Goal: Find specific page/section: Locate a particular part of the current website

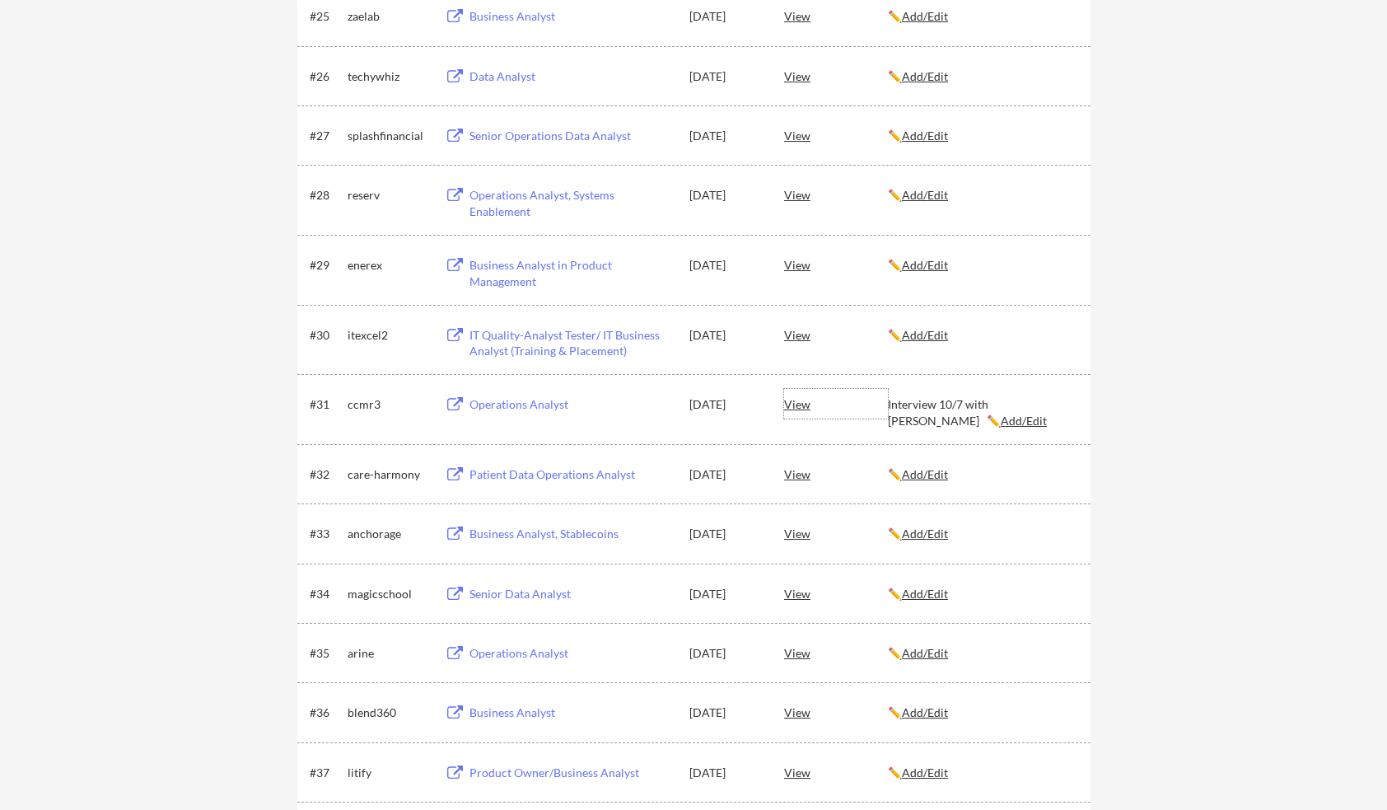
click at [801, 405] on div "View" at bounding box center [836, 404] width 104 height 30
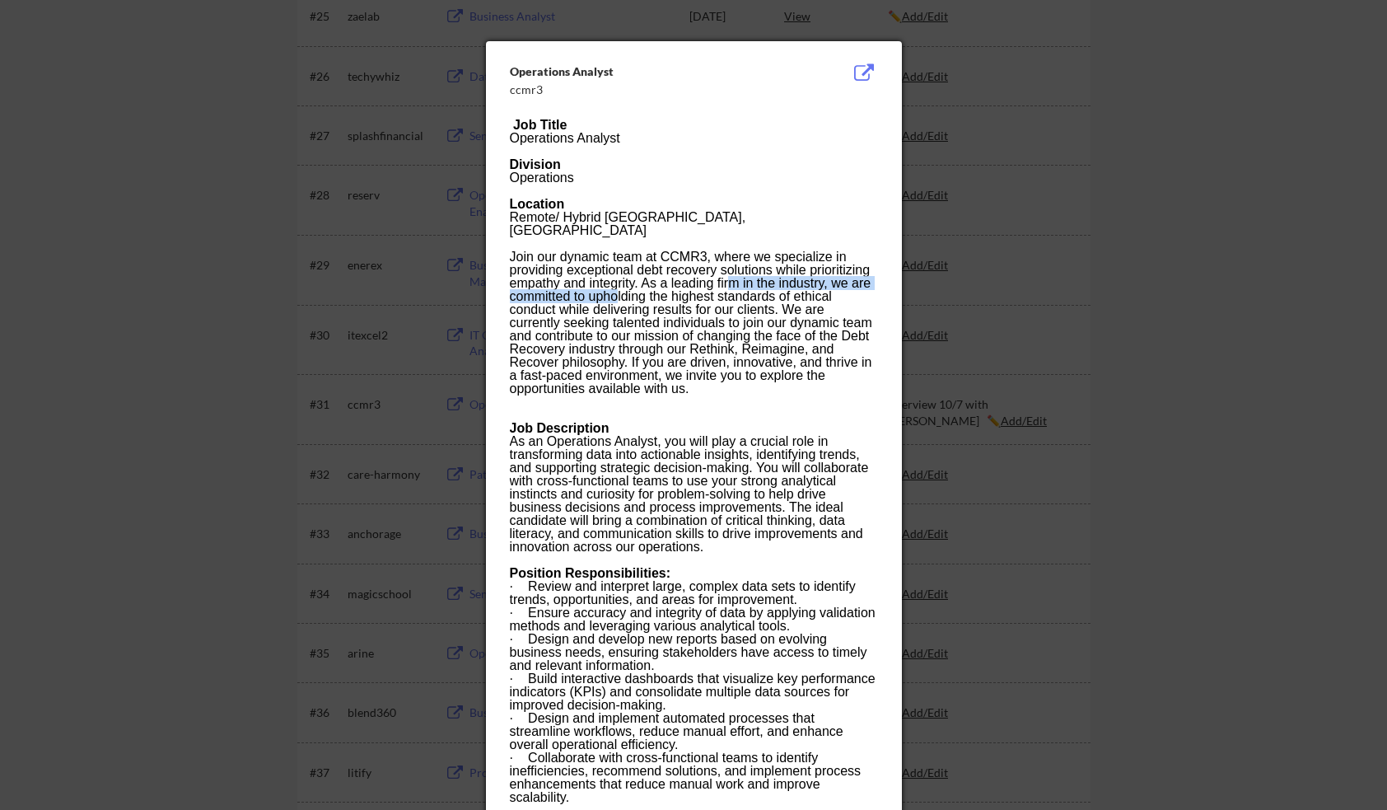
drag, startPoint x: 675, startPoint y: 276, endPoint x: 730, endPoint y: 269, distance: 55.6
click at [730, 269] on div "Join our dynamic team at CCMR3, where we specialize in providing exceptional de…" at bounding box center [693, 322] width 367 height 145
click at [699, 273] on div "Join our dynamic team at CCMR3, where we specialize in providing exceptional de…" at bounding box center [693, 322] width 367 height 145
drag, startPoint x: 643, startPoint y: 273, endPoint x: 795, endPoint y: 292, distance: 152.7
click at [795, 292] on div "Join our dynamic team at CCMR3, where we specialize in providing exceptional de…" at bounding box center [693, 322] width 367 height 145
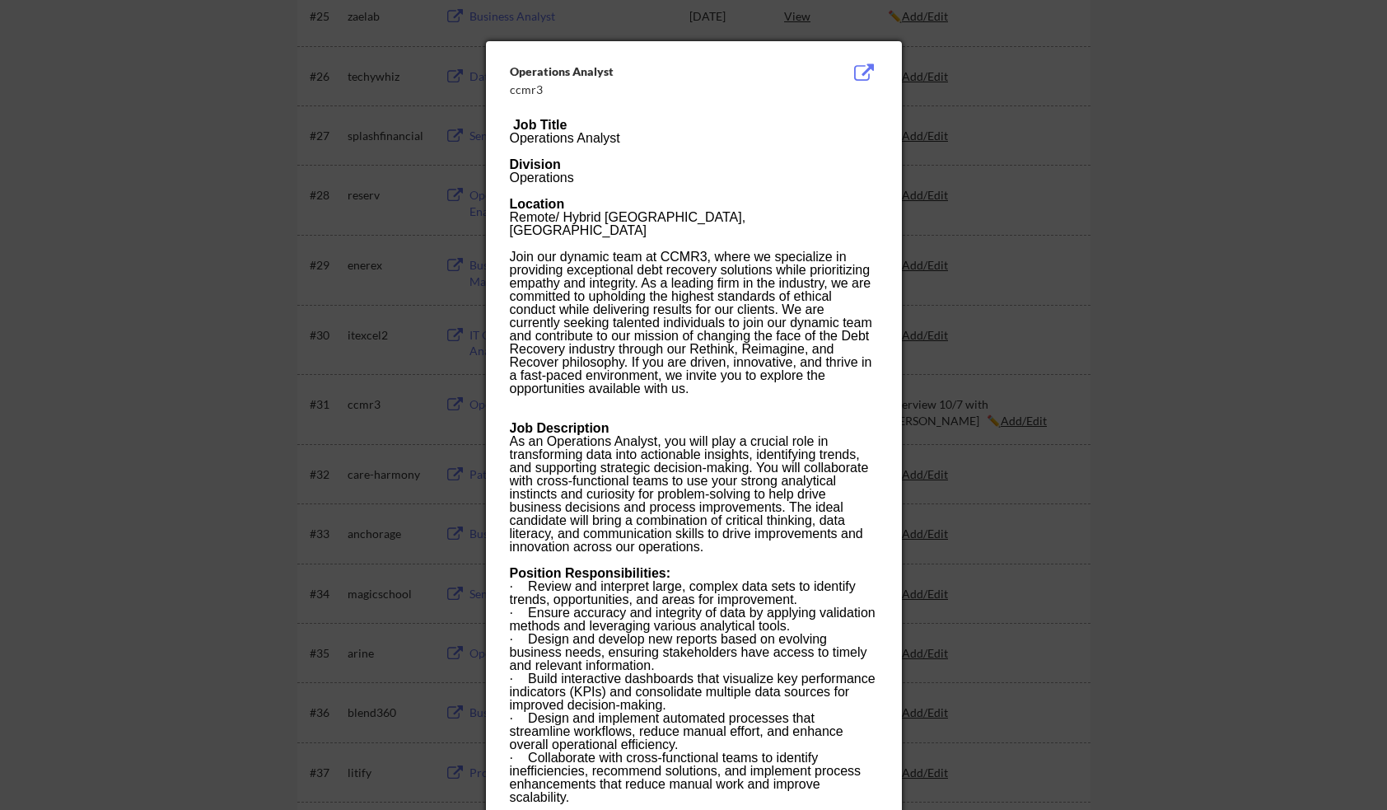
click at [769, 358] on div "Join our dynamic team at CCMR3, where we specialize in providing exceptional de…" at bounding box center [693, 322] width 367 height 145
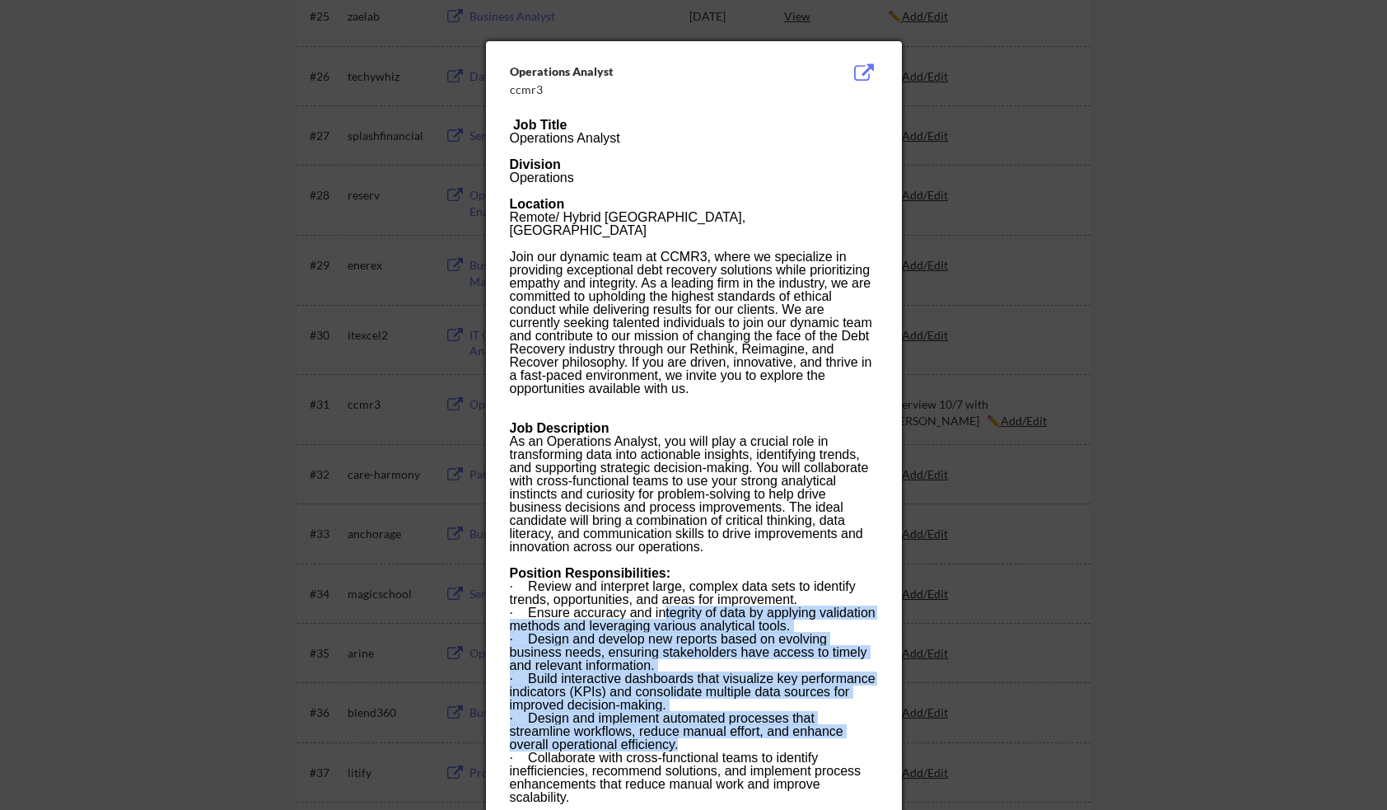
drag, startPoint x: 666, startPoint y: 601, endPoint x: 759, endPoint y: 731, distance: 159.5
click at [759, 731] on div "Job Title Operations Analyst Division Operations Location Remote/ Hybrid [GEOGR…" at bounding box center [693, 633] width 367 height 1028
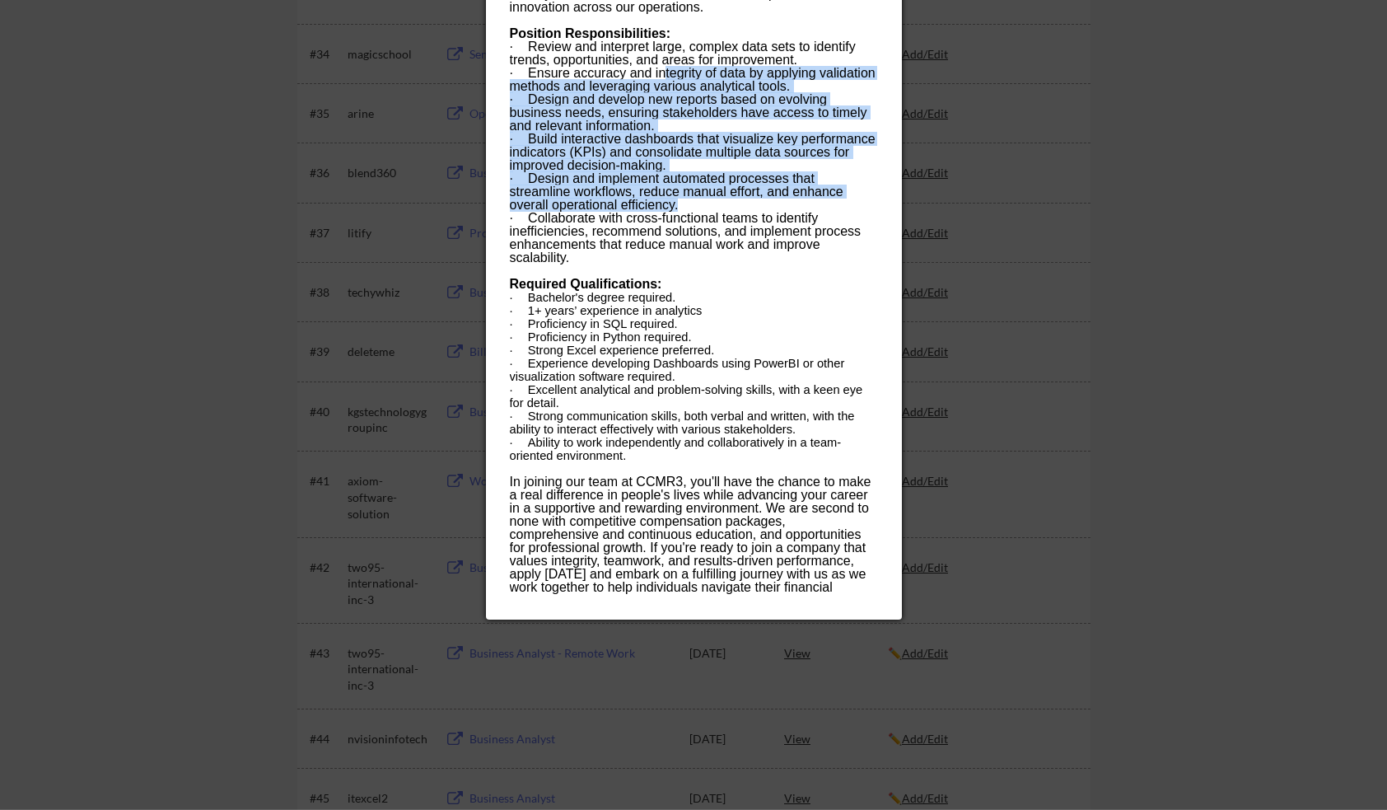
scroll to position [2473, 0]
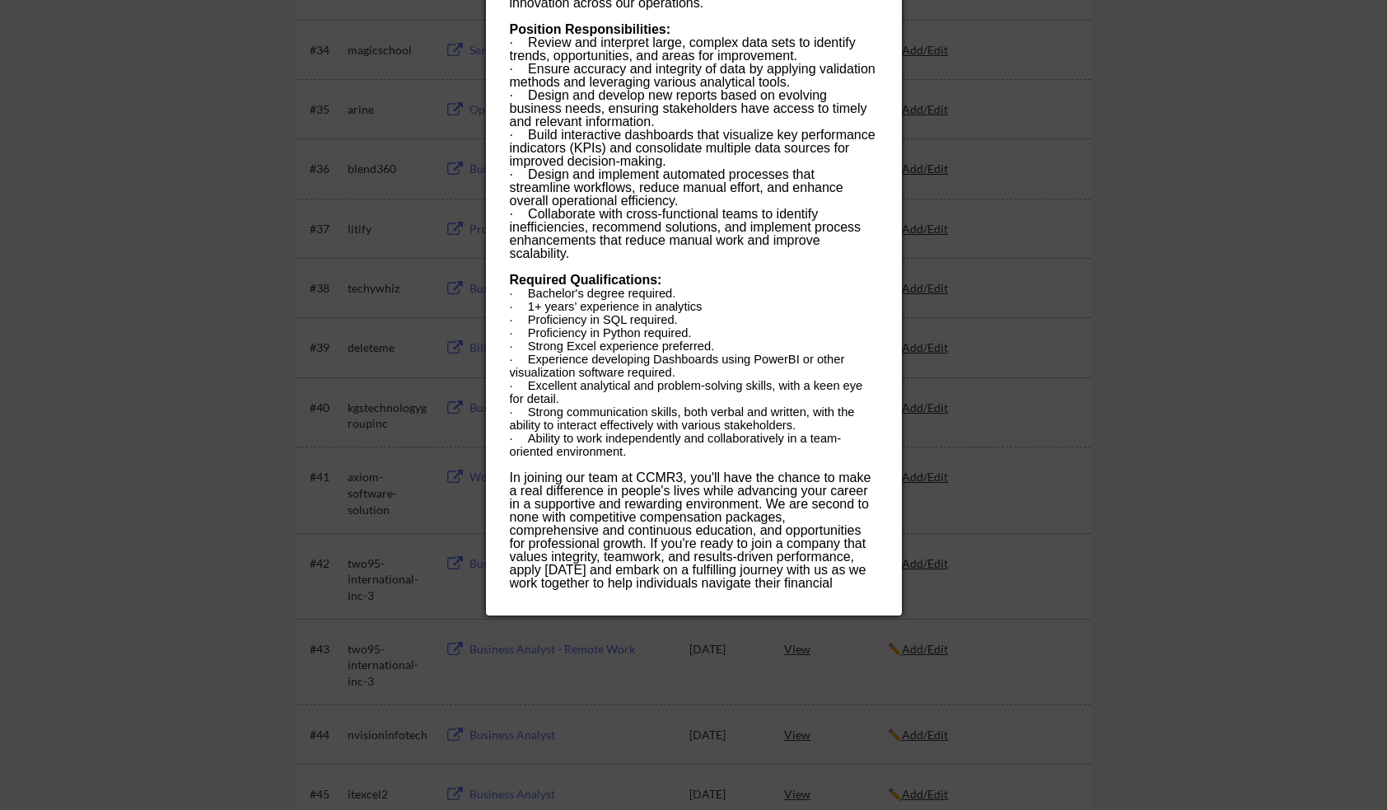
click at [852, 531] on div "In joining our team at CCMR3, you'll have the chance to make a real difference …" at bounding box center [693, 537] width 367 height 132
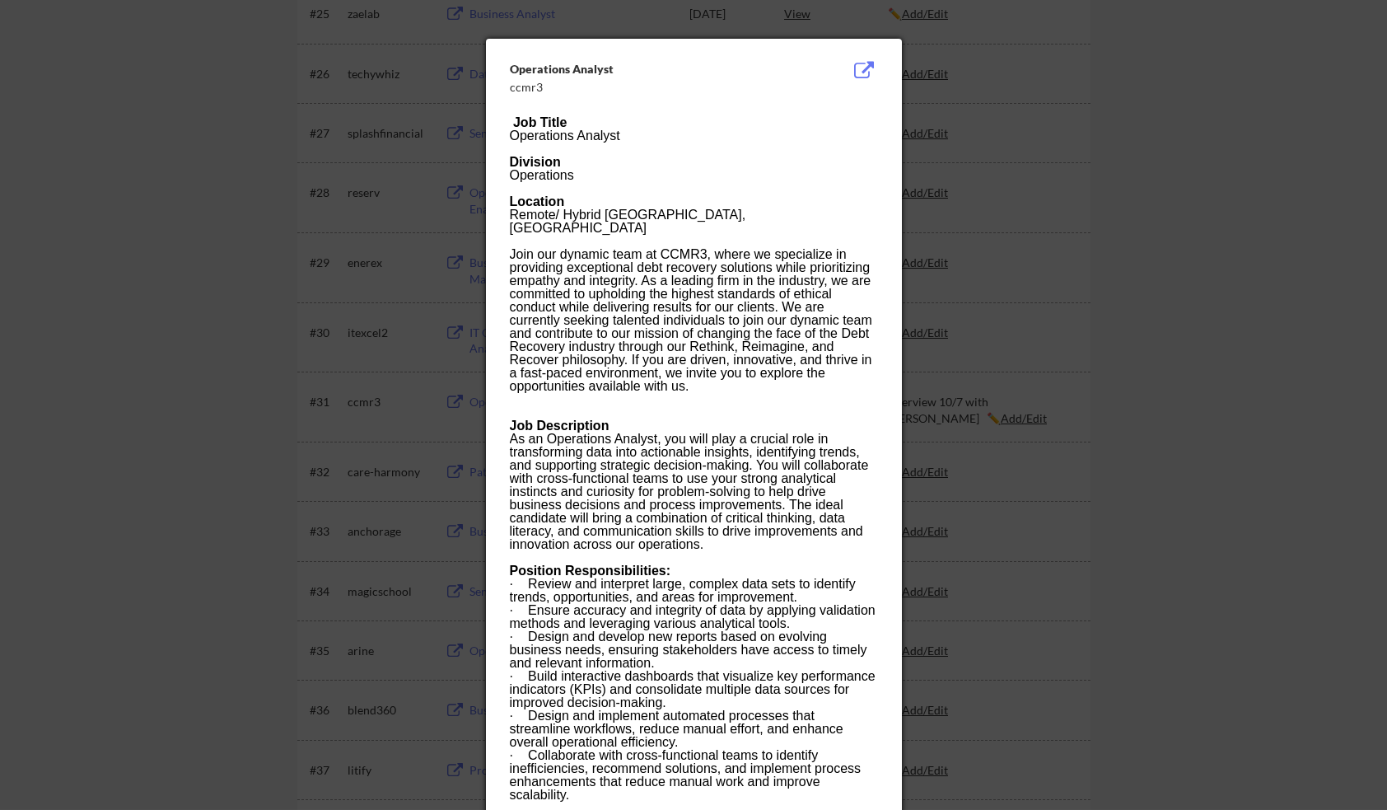
scroll to position [1929, 0]
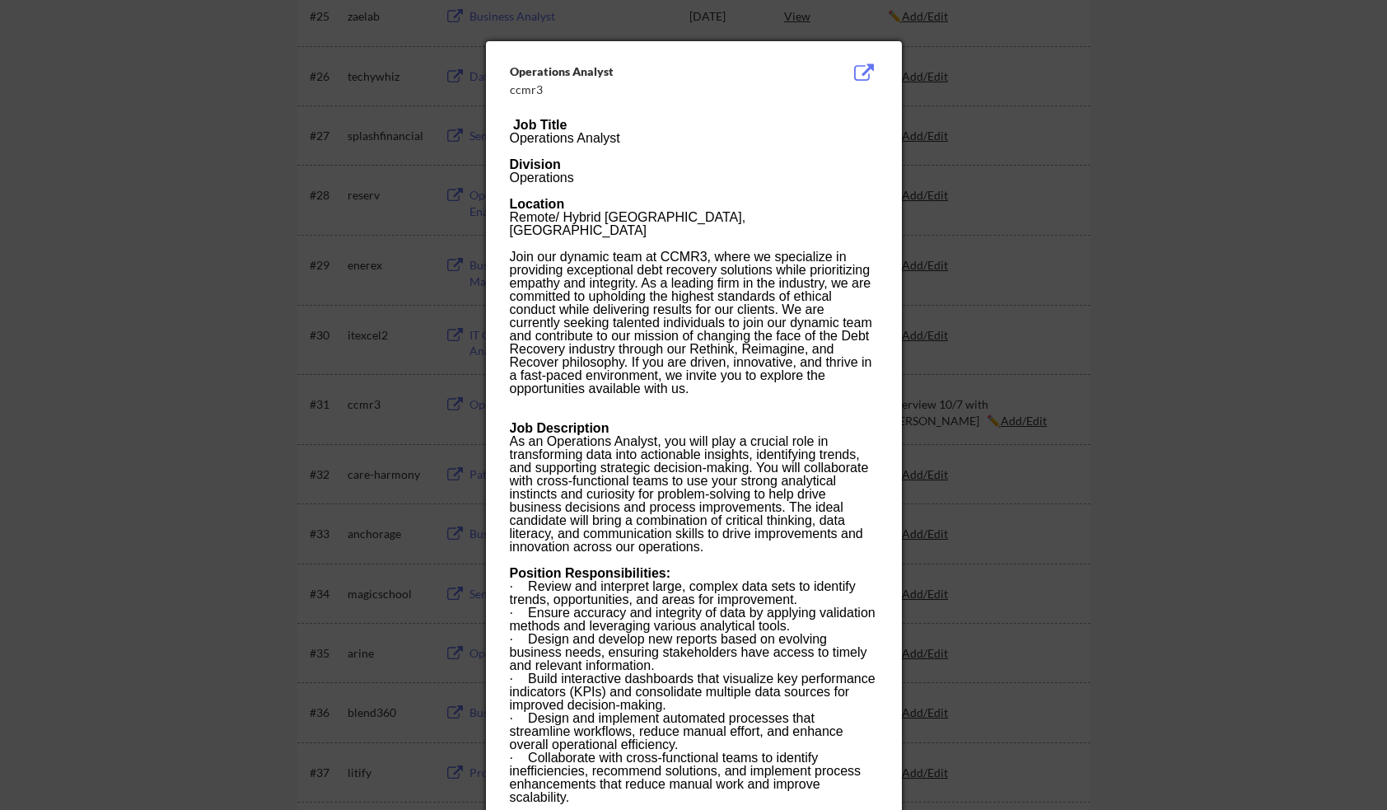
click at [1210, 446] on div at bounding box center [693, 405] width 1387 height 810
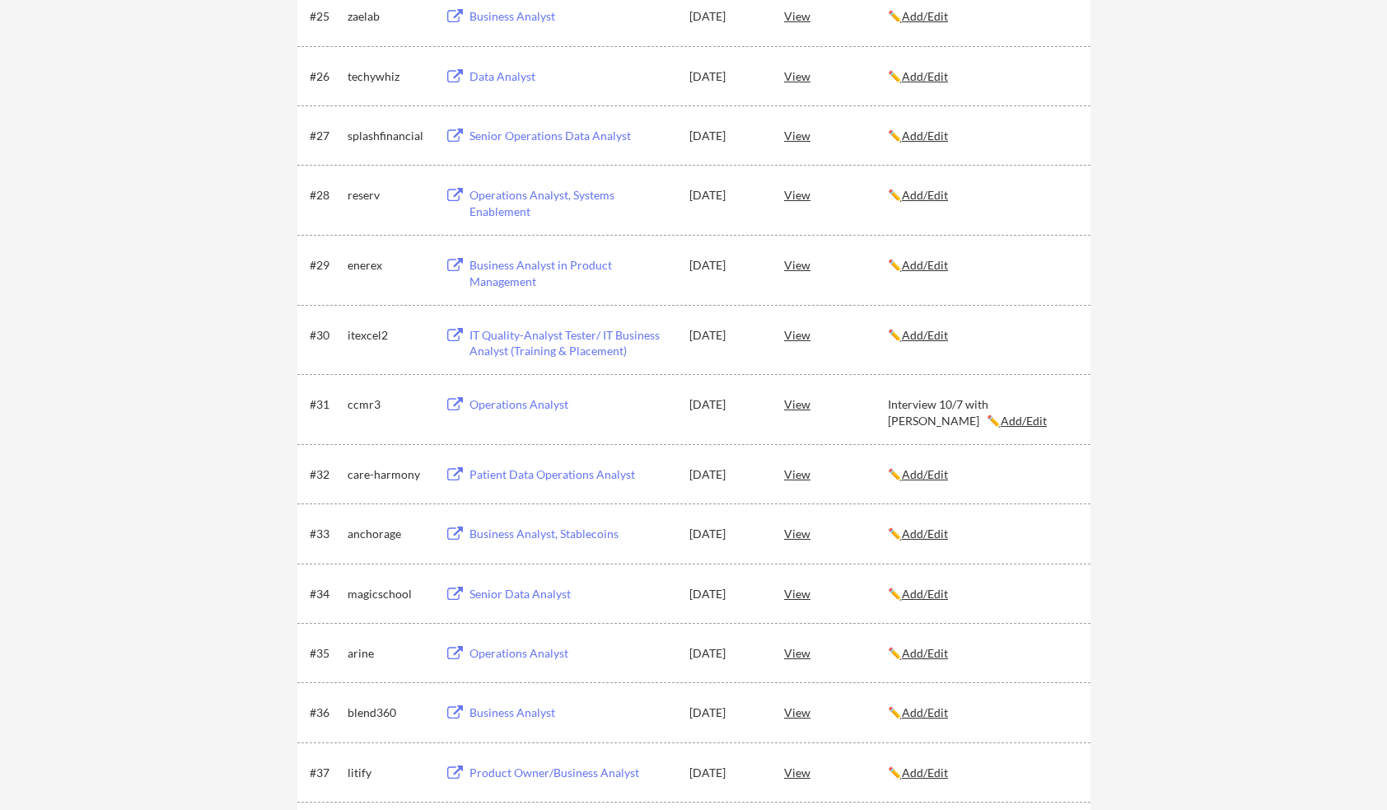
click at [1207, 441] on div "← Back to Dashboard My Applications 75 applications sent Applied (75) More Jobs…" at bounding box center [693, 758] width 1387 height 5243
